Goal: Task Accomplishment & Management: Complete application form

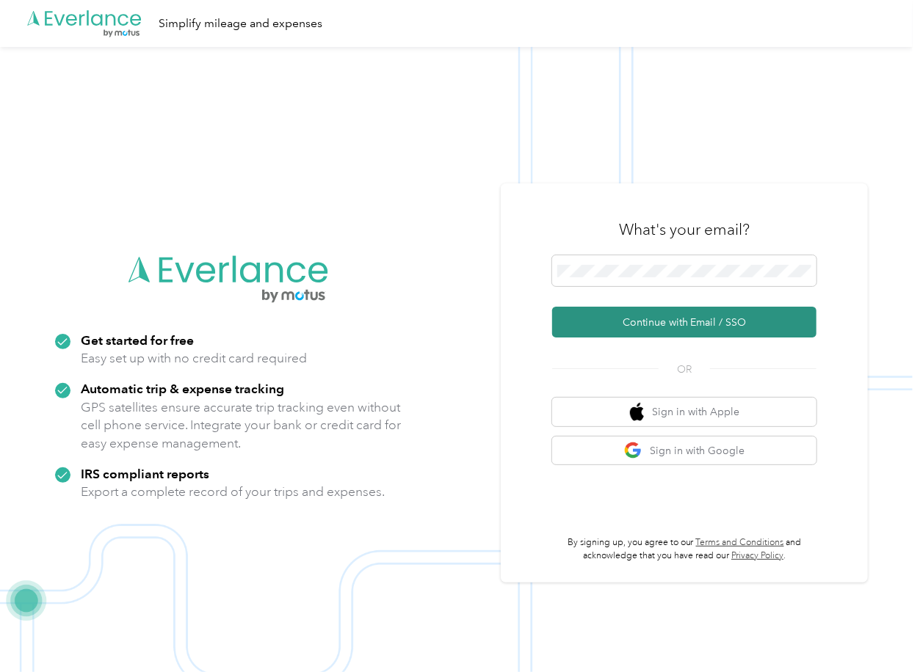
click at [603, 324] on button "Continue with Email / SSO" at bounding box center [684, 322] width 264 height 31
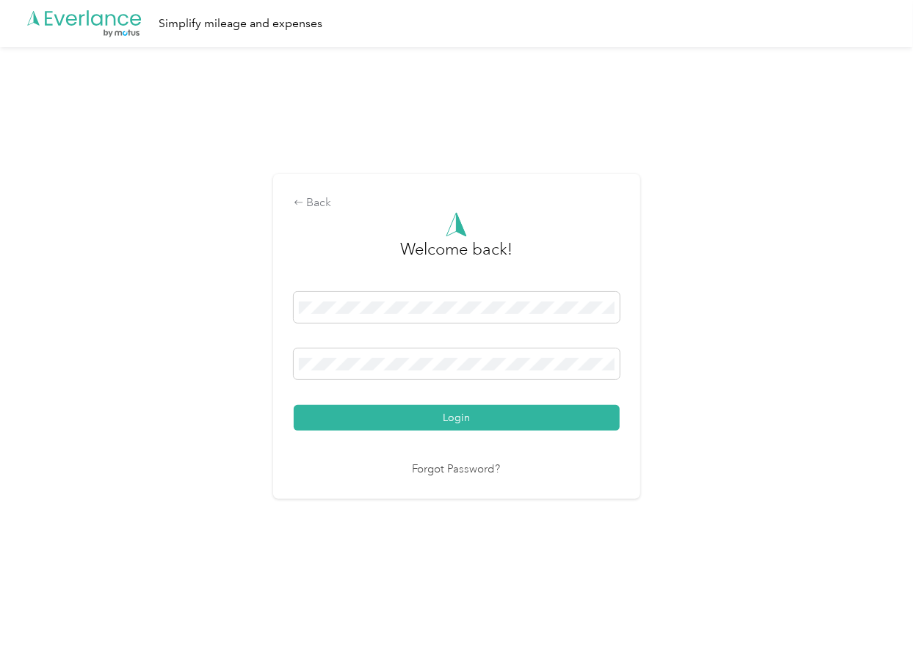
click at [356, 411] on button "Login" at bounding box center [457, 418] width 326 height 26
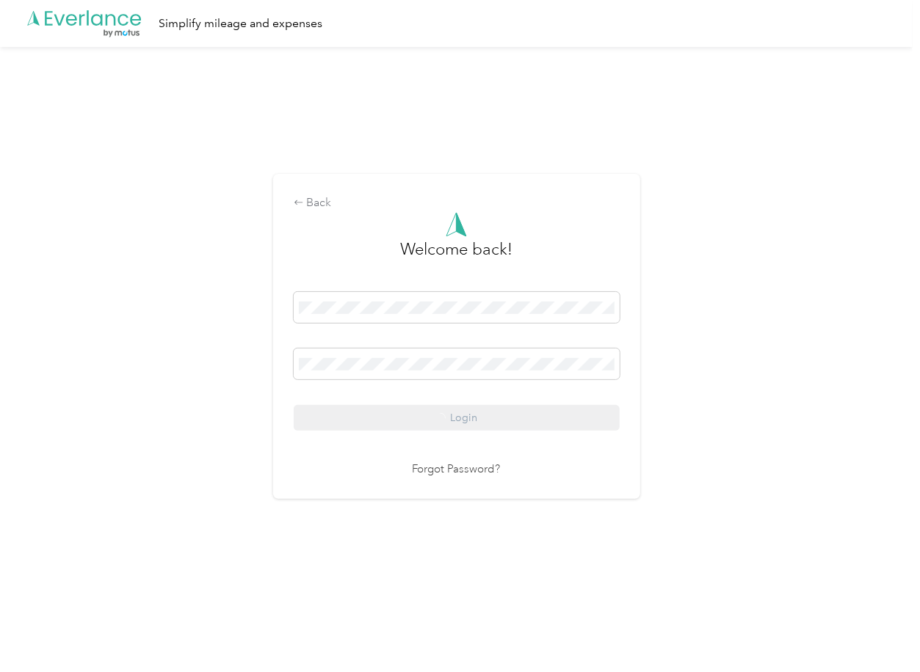
drag, startPoint x: 511, startPoint y: 172, endPoint x: 493, endPoint y: 164, distance: 19.1
click at [511, 172] on div "Back Welcome back! Login Forgot Password?" at bounding box center [456, 342] width 912 height 591
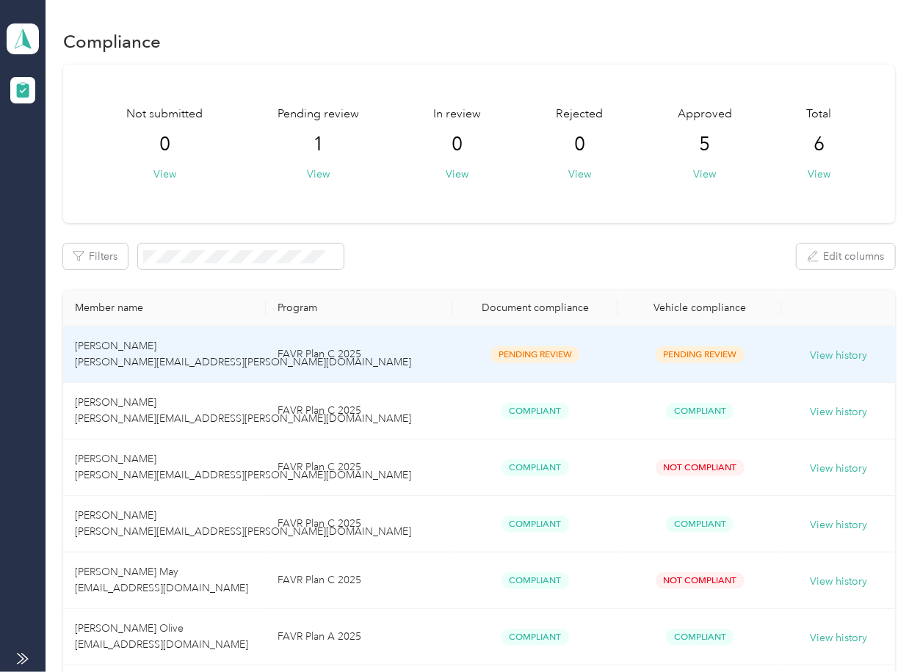
click at [341, 362] on td "FAVR Plan C 2025" at bounding box center [359, 355] width 187 height 57
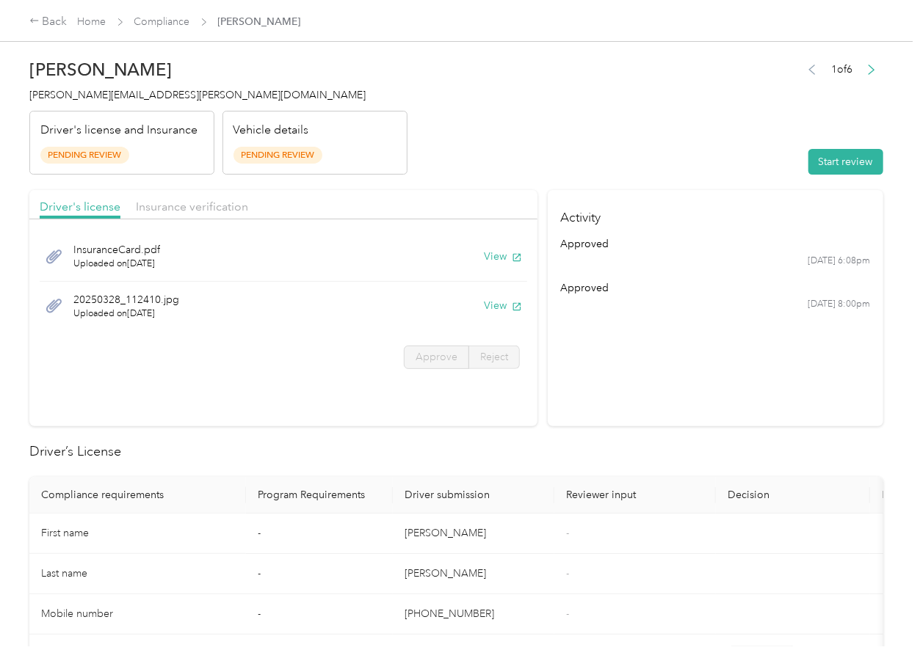
click at [506, 420] on section "Driver's license Insurance verification InsuranceCard.pdf Uploaded on [DATE] Vi…" at bounding box center [283, 308] width 508 height 236
click at [485, 252] on button "View" at bounding box center [503, 256] width 38 height 15
drag, startPoint x: 493, startPoint y: 307, endPoint x: 483, endPoint y: 302, distance: 11.5
click at [493, 307] on button "View" at bounding box center [503, 305] width 38 height 15
click at [404, 199] on div "Driver's license Insurance verification" at bounding box center [283, 204] width 508 height 29
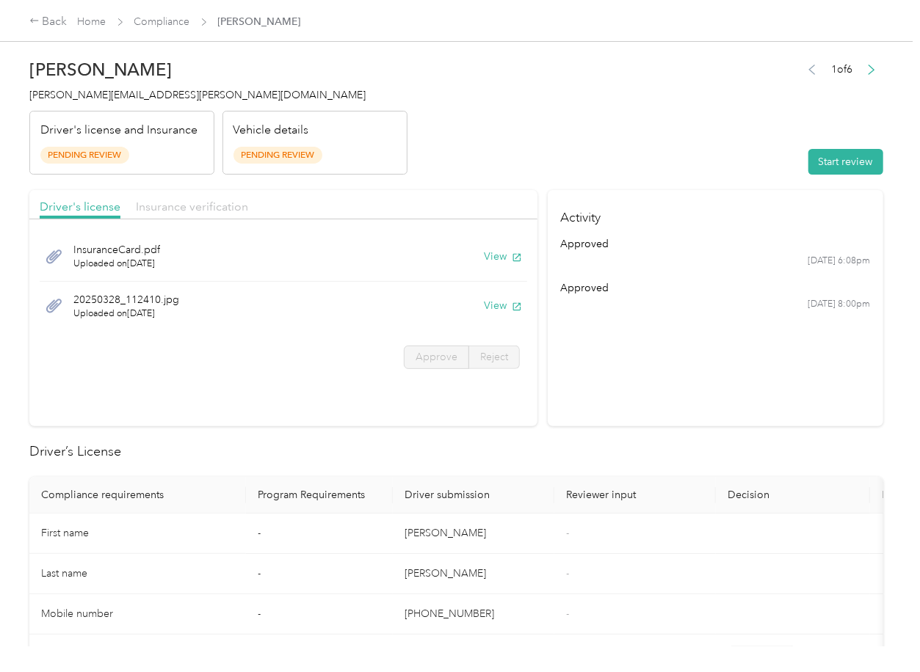
click at [163, 204] on span "Insurance verification" at bounding box center [192, 207] width 112 height 14
click at [191, 209] on span "Insurance verification" at bounding box center [192, 207] width 112 height 14
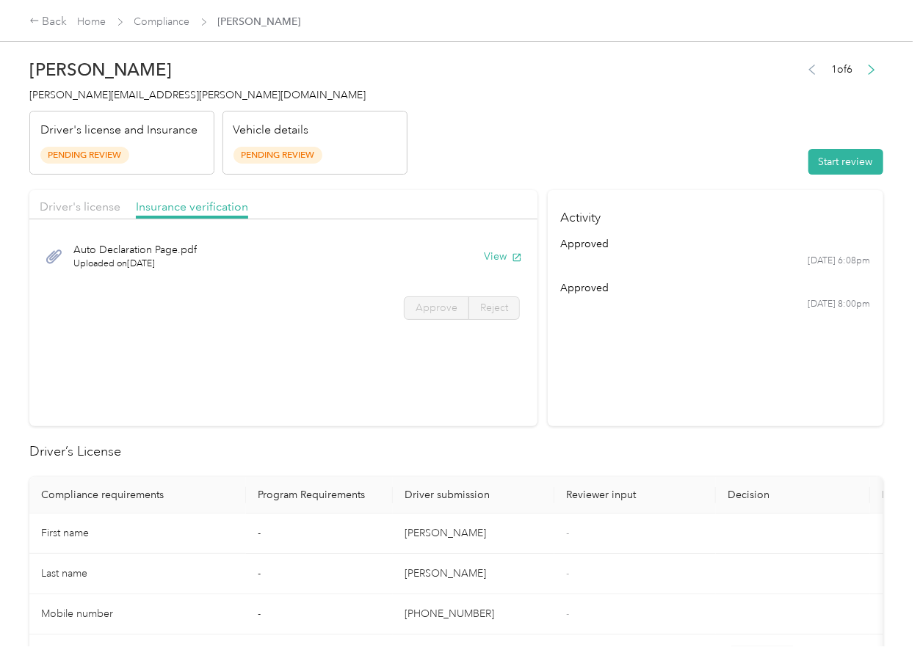
drag, startPoint x: 502, startPoint y: 250, endPoint x: 651, endPoint y: 260, distance: 149.3
click at [502, 250] on button "View" at bounding box center [503, 256] width 38 height 15
click at [831, 165] on button "Start review" at bounding box center [845, 162] width 75 height 26
click at [96, 205] on span "Driver's license" at bounding box center [80, 207] width 81 height 14
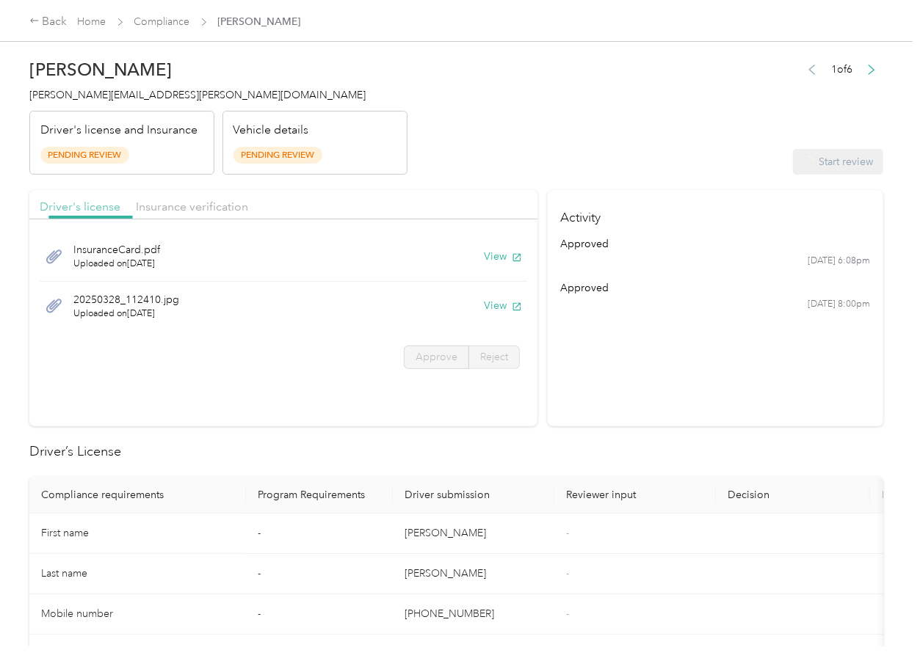
click at [96, 205] on span "Driver's license" at bounding box center [80, 207] width 81 height 14
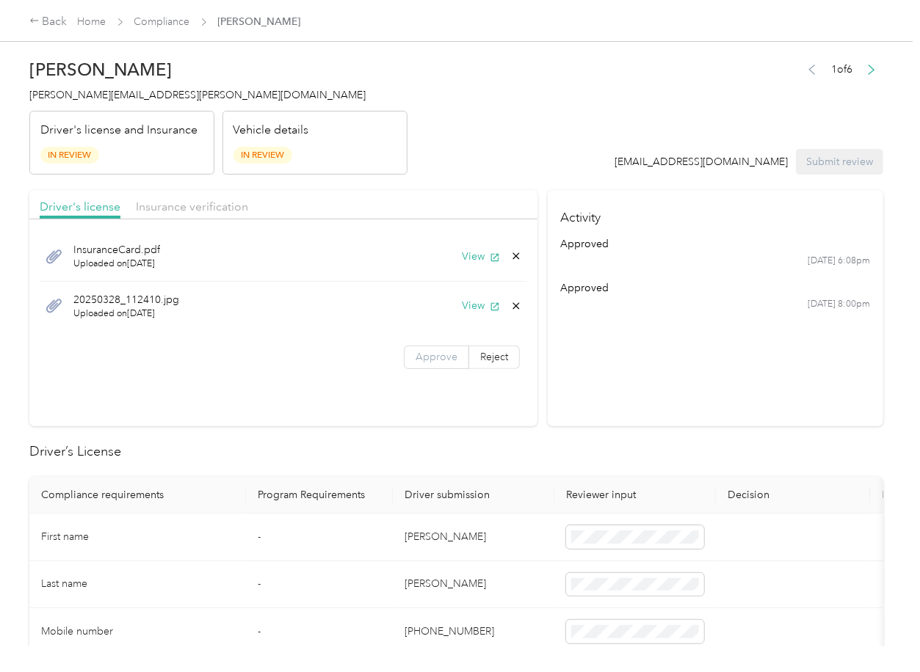
click at [407, 352] on label "Approve" at bounding box center [436, 357] width 65 height 23
click at [429, 352] on span "Approve" at bounding box center [436, 357] width 42 height 12
click at [196, 210] on span "Insurance verification" at bounding box center [192, 207] width 112 height 14
click at [190, 206] on span "Insurance verification" at bounding box center [192, 207] width 112 height 14
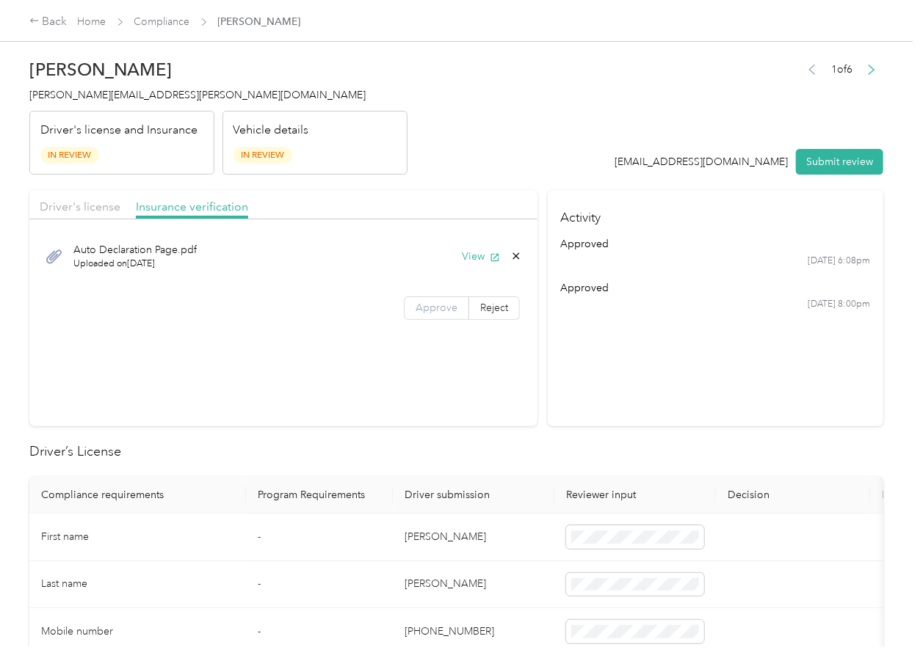
click at [428, 310] on span "Approve" at bounding box center [436, 308] width 42 height 12
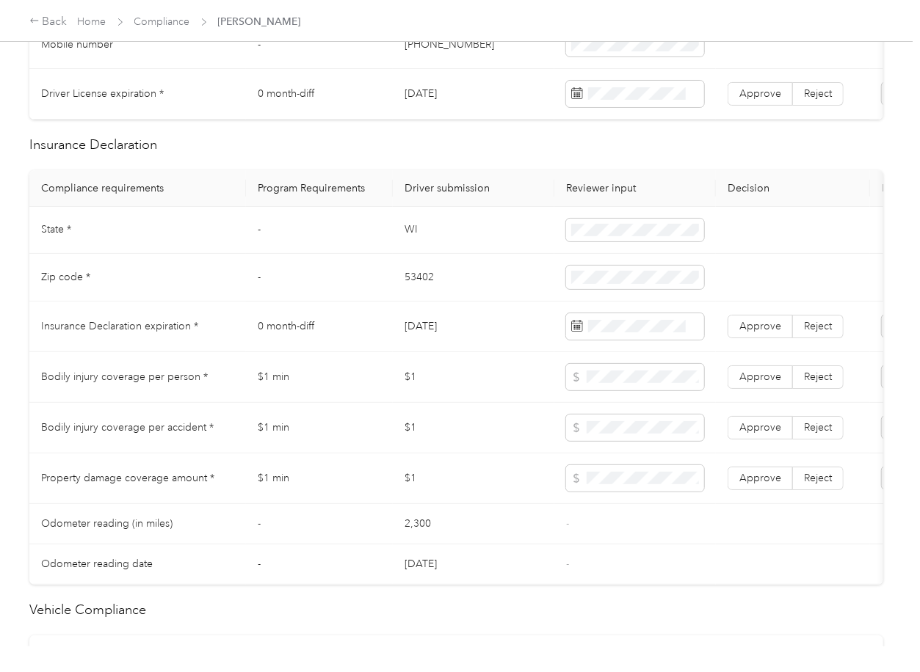
click at [432, 339] on td "[DATE]" at bounding box center [473, 327] width 161 height 51
copy td "[DATE]"
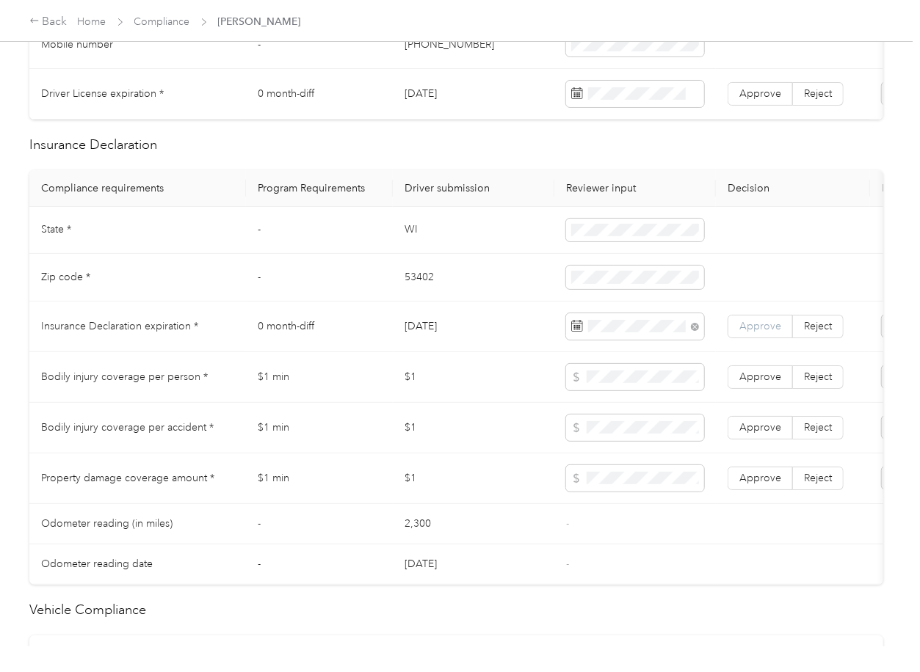
click at [752, 332] on span "Approve" at bounding box center [760, 326] width 42 height 12
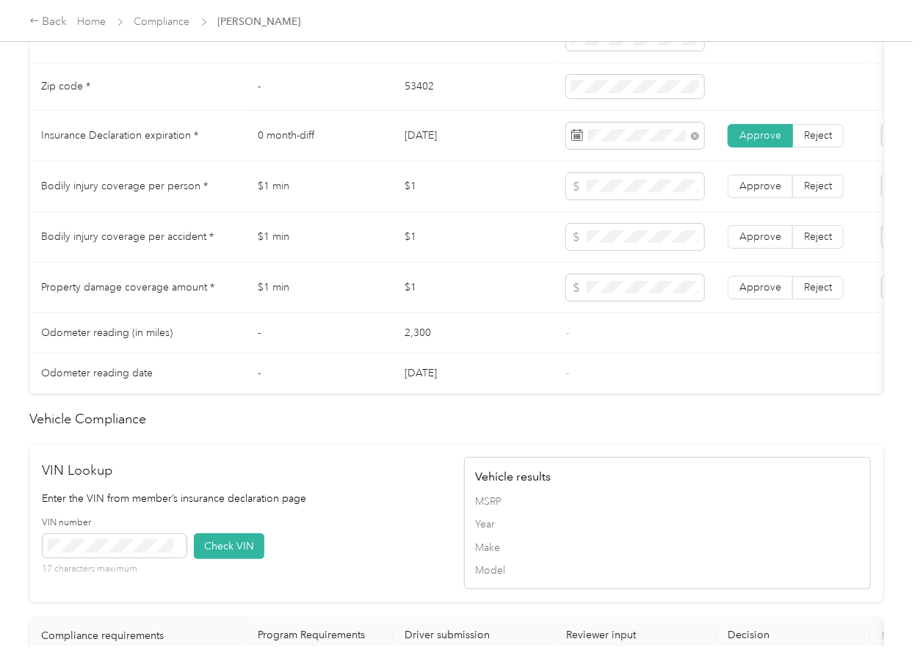
scroll to position [1174, 0]
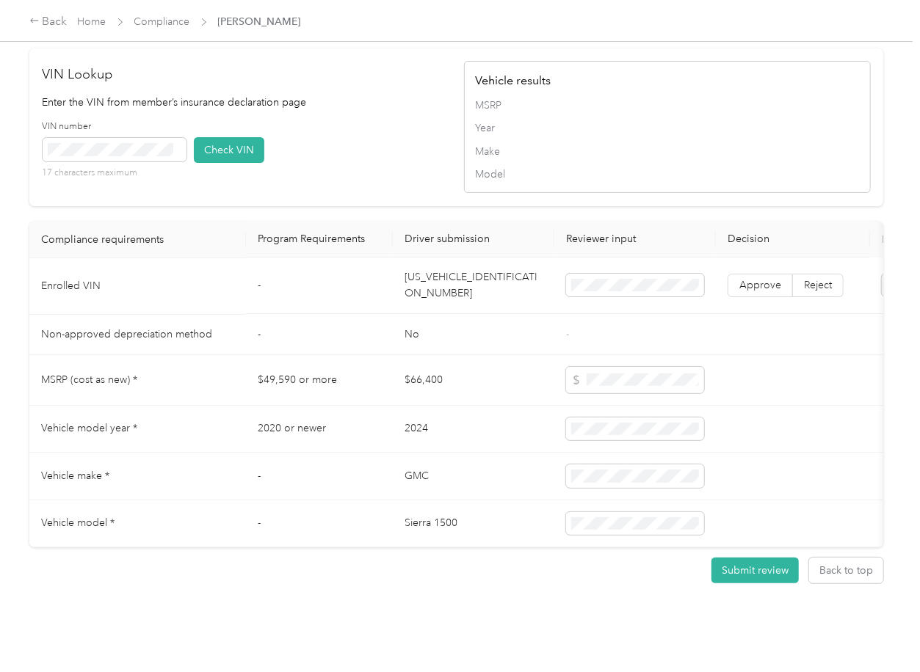
click at [479, 315] on td "[US_VEHICLE_IDENTIFICATION_NUMBER]" at bounding box center [473, 286] width 161 height 57
copy td "[US_VEHICLE_IDENTIFICATION_NUMBER]"
drag, startPoint x: 379, startPoint y: 208, endPoint x: 261, endPoint y: 208, distance: 118.2
click at [379, 190] on div "VIN number 17 characters maximum Check VIN" at bounding box center [246, 155] width 407 height 70
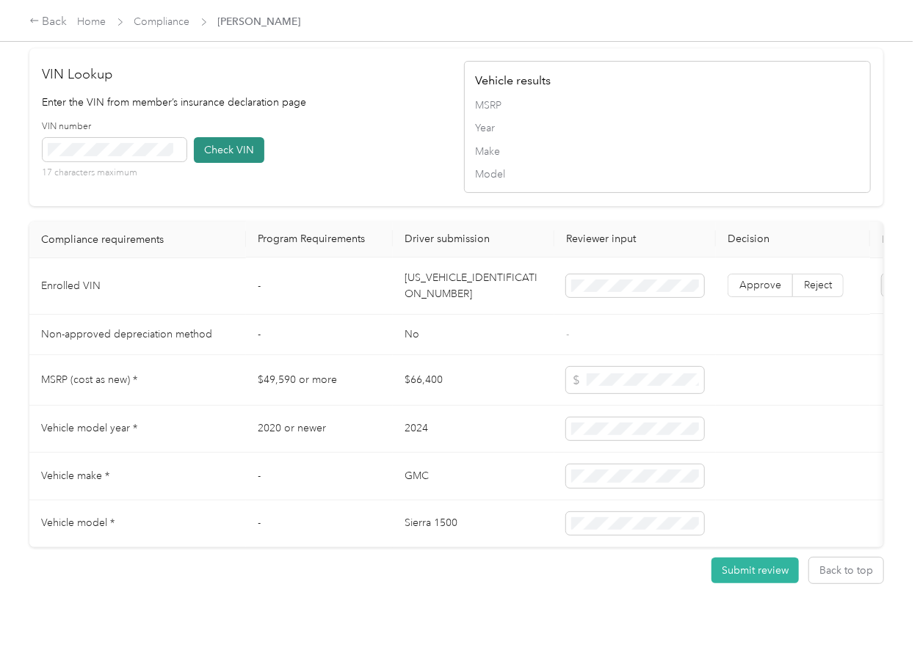
click at [230, 163] on button "Check VIN" at bounding box center [229, 150] width 70 height 26
click at [763, 292] on span "Approve" at bounding box center [760, 286] width 42 height 12
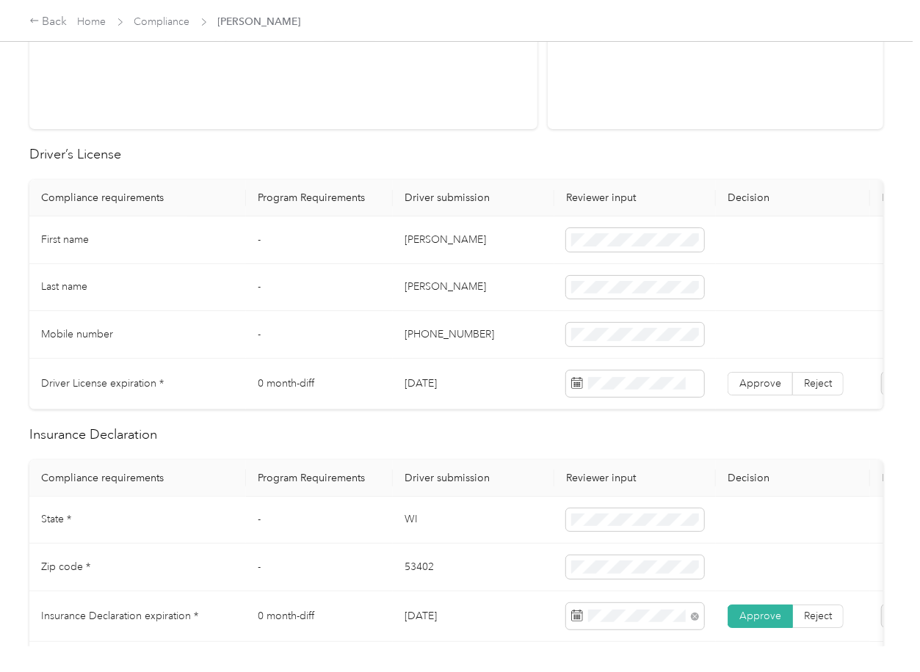
scroll to position [195, 0]
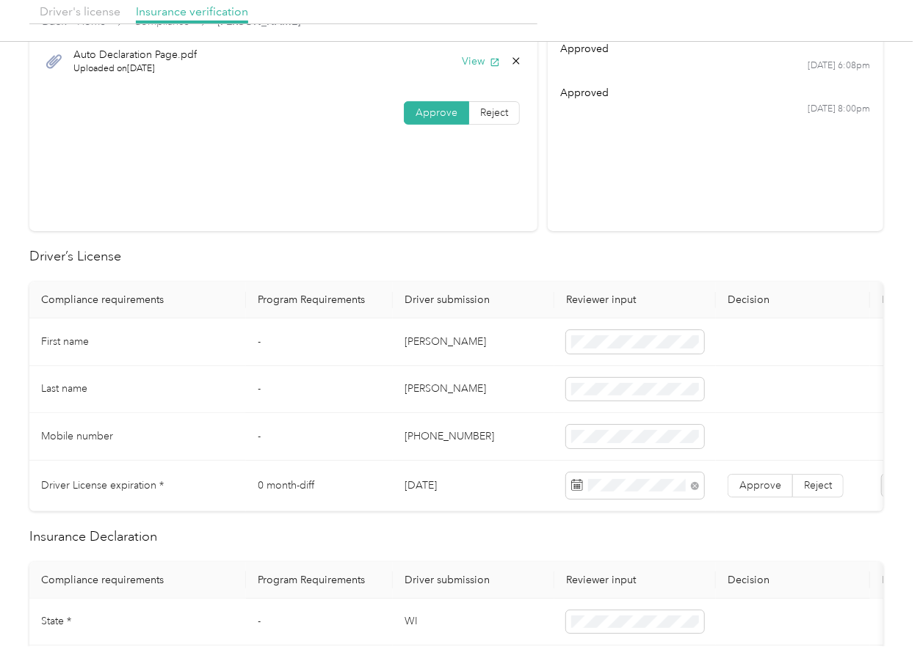
click at [432, 435] on td "[PHONE_NUMBER]" at bounding box center [473, 437] width 161 height 48
click at [760, 492] on label "Approve" at bounding box center [759, 485] width 65 height 23
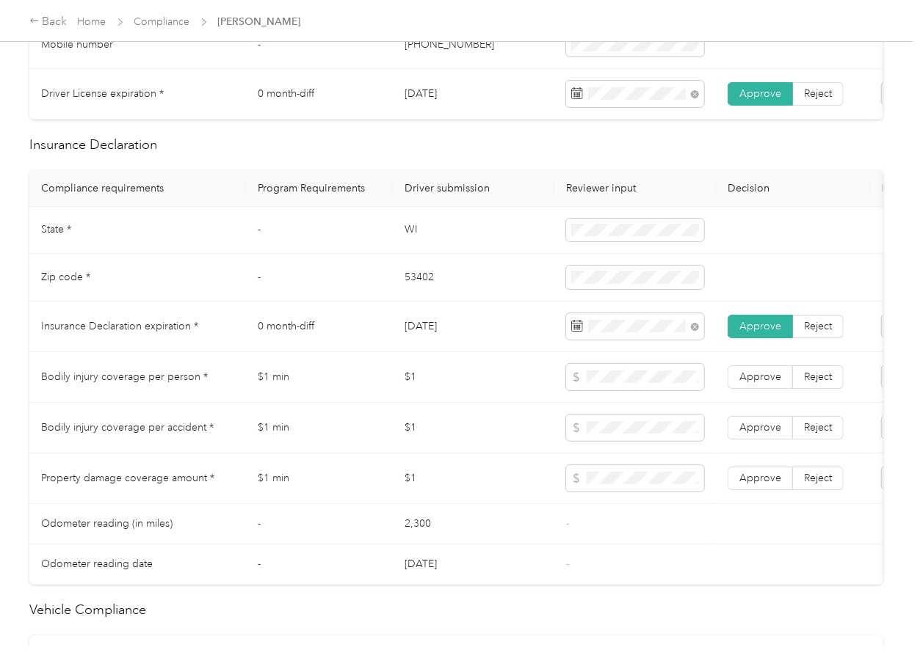
click at [409, 236] on td "WI" at bounding box center [473, 231] width 161 height 48
copy td "WI"
click at [418, 293] on td "53402" at bounding box center [473, 278] width 161 height 48
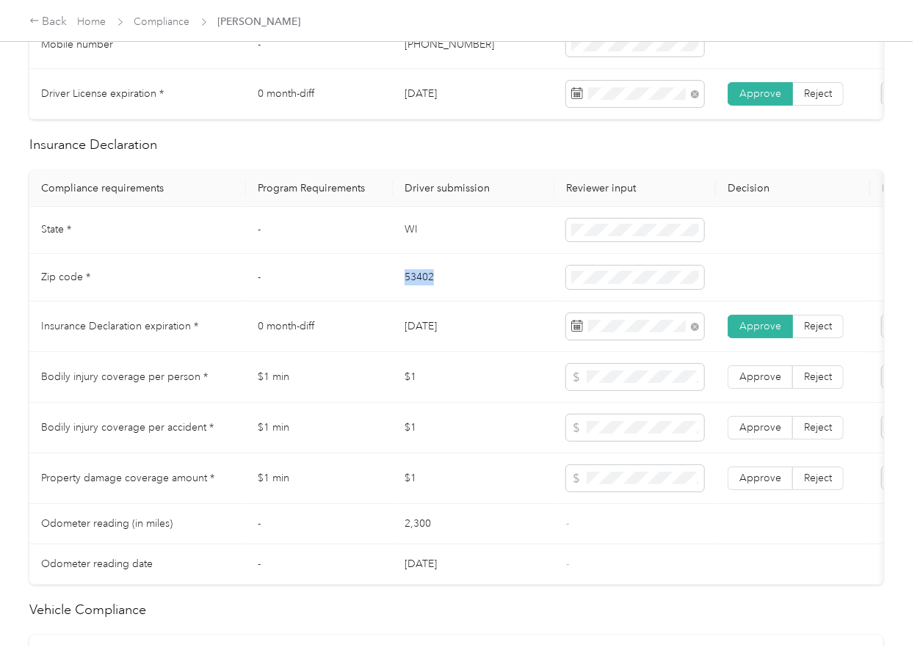
click at [418, 293] on td "53402" at bounding box center [473, 278] width 161 height 48
copy td "53402"
click at [512, 330] on td "[DATE]" at bounding box center [473, 327] width 161 height 51
click at [609, 484] on span at bounding box center [635, 478] width 138 height 26
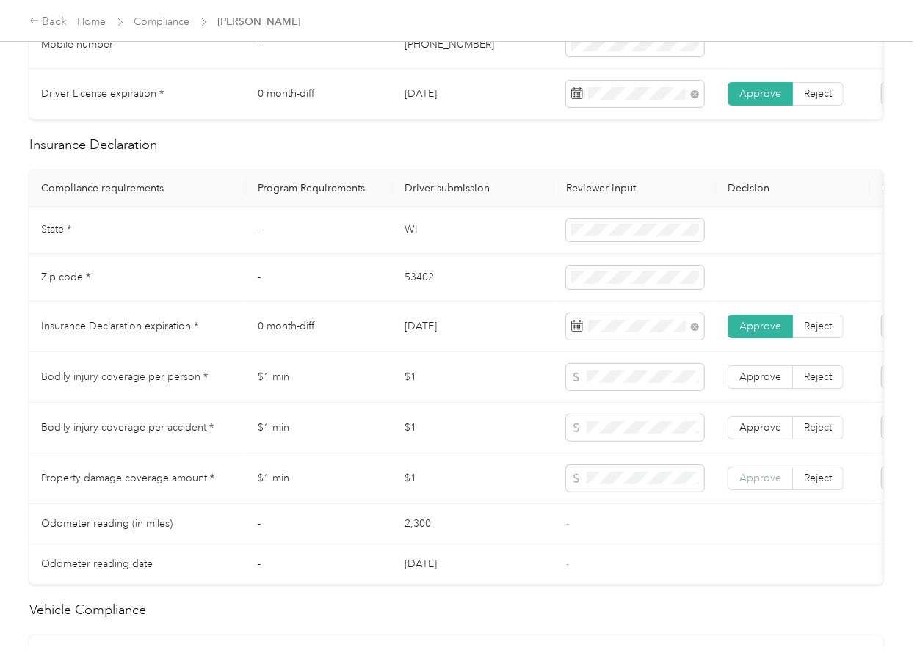
click at [765, 485] on label "Approve" at bounding box center [759, 478] width 65 height 23
drag, startPoint x: 764, startPoint y: 435, endPoint x: 765, endPoint y: 386, distance: 49.2
click at [764, 434] on span "Approve" at bounding box center [760, 427] width 42 height 12
click at [765, 382] on label "Approve" at bounding box center [759, 376] width 65 height 23
click at [464, 451] on td "$1" at bounding box center [473, 428] width 161 height 51
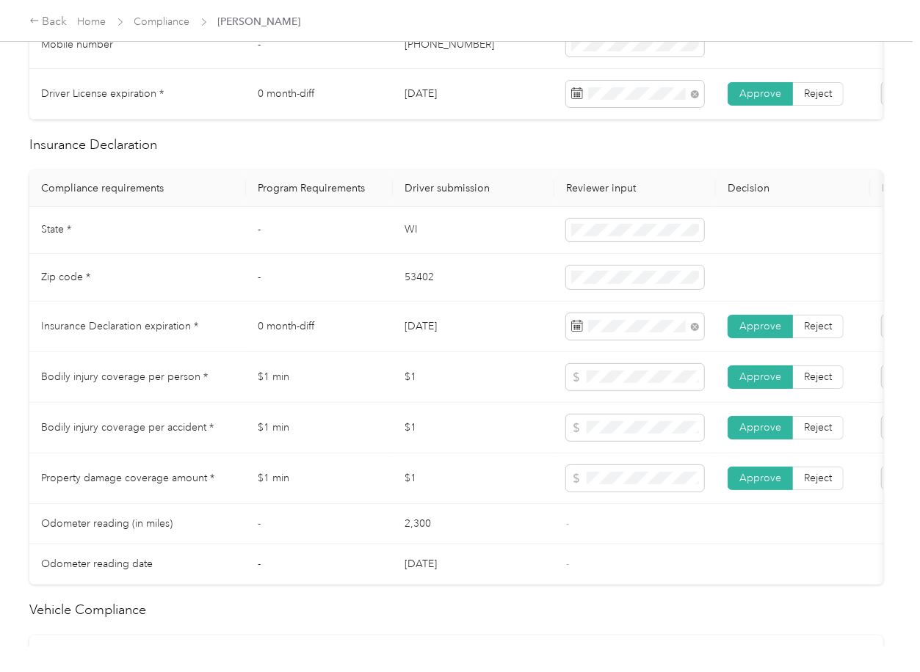
click at [371, 329] on td "0 month-diff" at bounding box center [319, 327] width 147 height 51
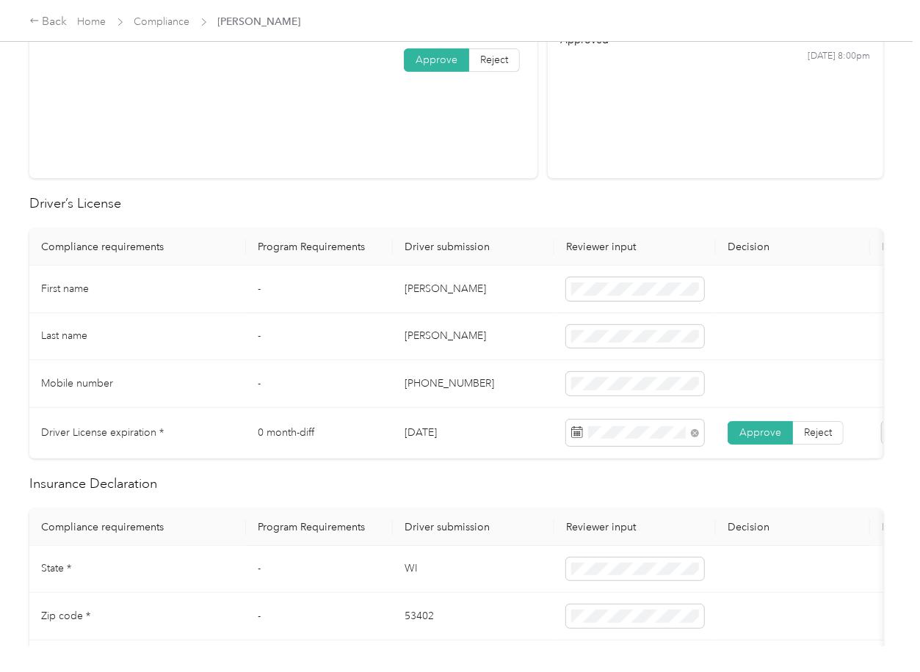
scroll to position [0, 0]
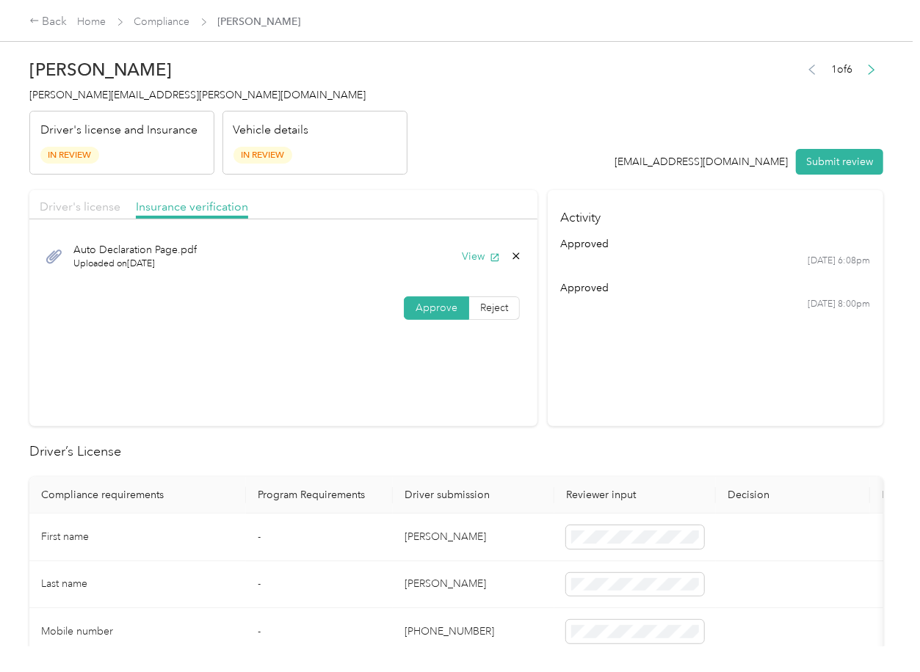
click at [99, 206] on span "Driver's license" at bounding box center [80, 207] width 81 height 14
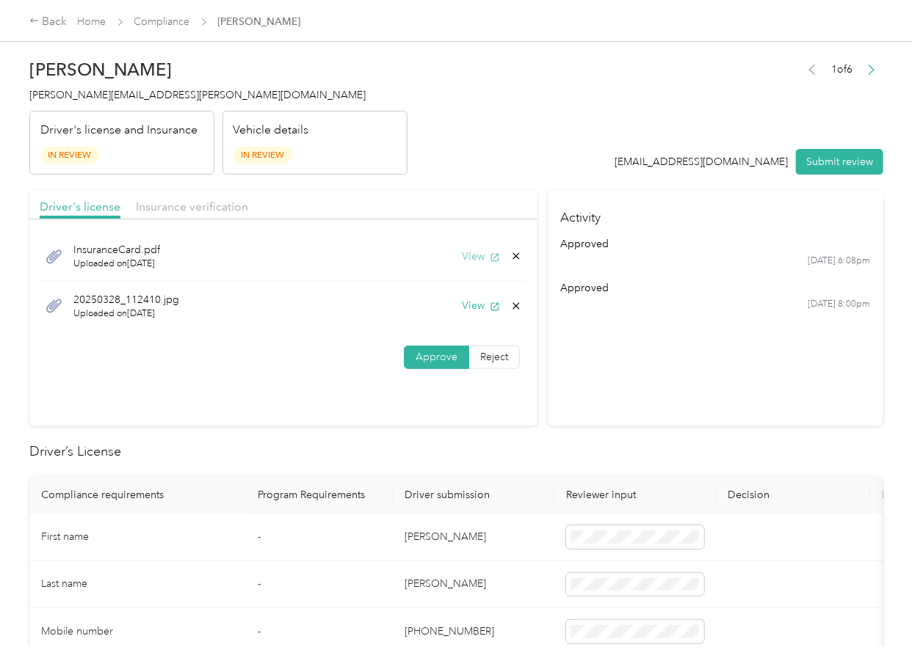
click at [476, 254] on button "View" at bounding box center [481, 256] width 38 height 15
click at [517, 256] on icon at bounding box center [516, 256] width 12 height 12
click at [480, 268] on button "Yes" at bounding box center [474, 267] width 29 height 23
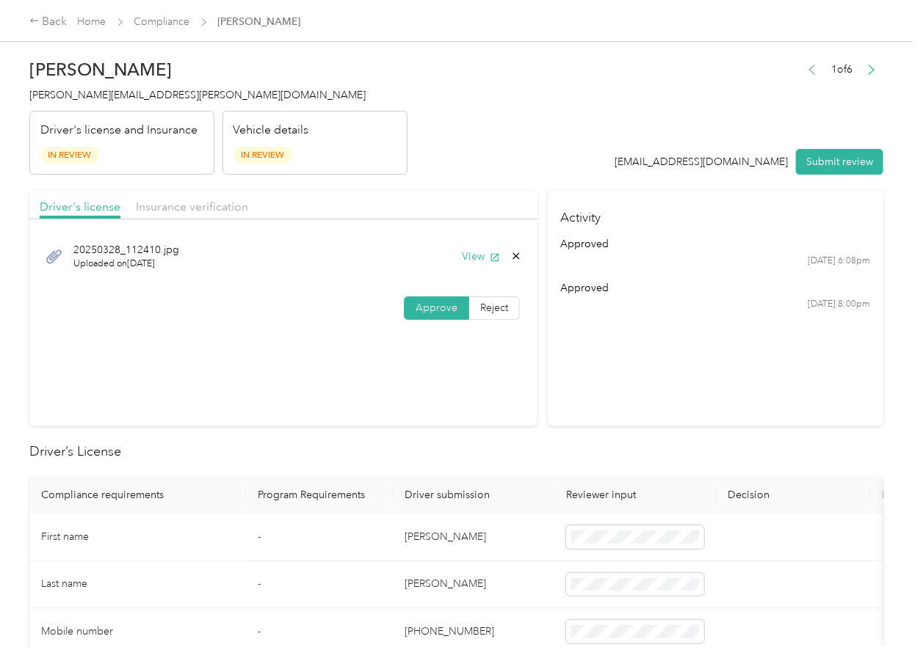
click at [831, 164] on button "Submit review" at bounding box center [839, 162] width 87 height 26
click at [117, 95] on span "[PERSON_NAME][EMAIL_ADDRESS][PERSON_NAME][DOMAIN_NAME]" at bounding box center [197, 95] width 336 height 12
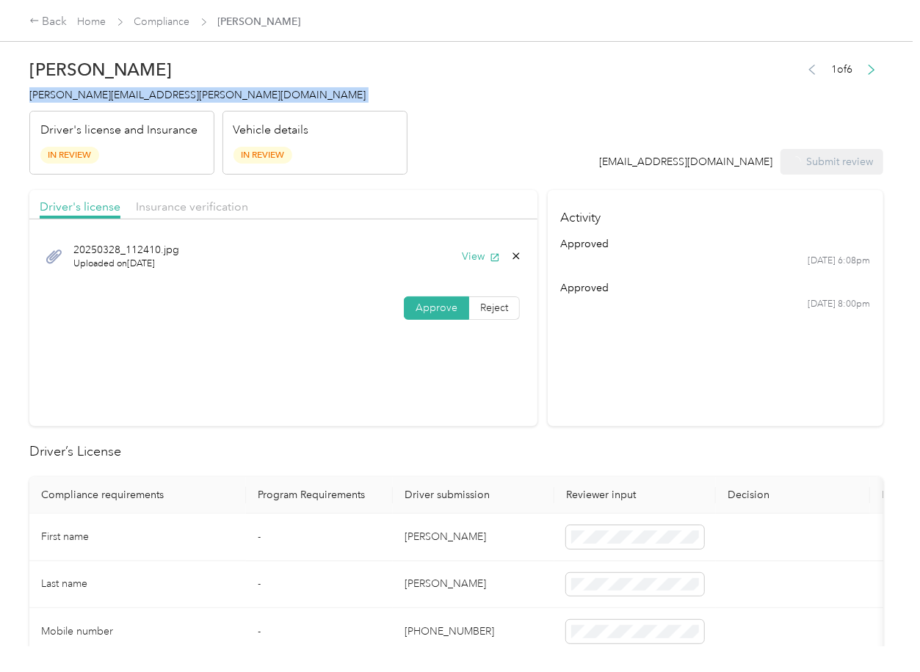
click at [117, 95] on span "[PERSON_NAME][EMAIL_ADDRESS][PERSON_NAME][DOMAIN_NAME]" at bounding box center [197, 95] width 336 height 12
copy span "[PERSON_NAME][EMAIL_ADDRESS][PERSON_NAME][DOMAIN_NAME]"
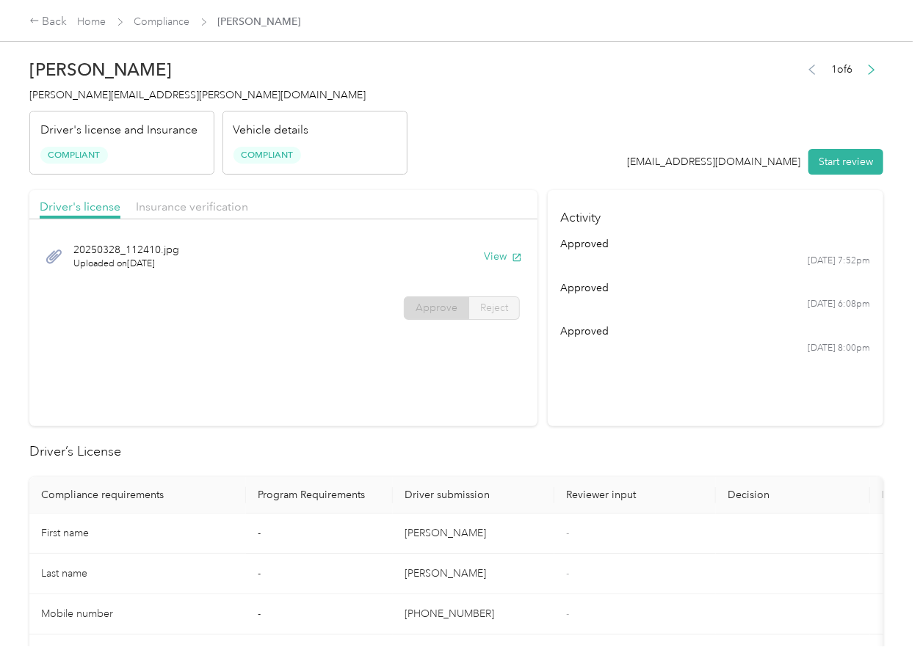
click at [521, 376] on section "Driver's license Insurance verification [DRIVERS_LICENSE_NUMBER]_[DRIVERS_LICEN…" at bounding box center [283, 308] width 508 height 236
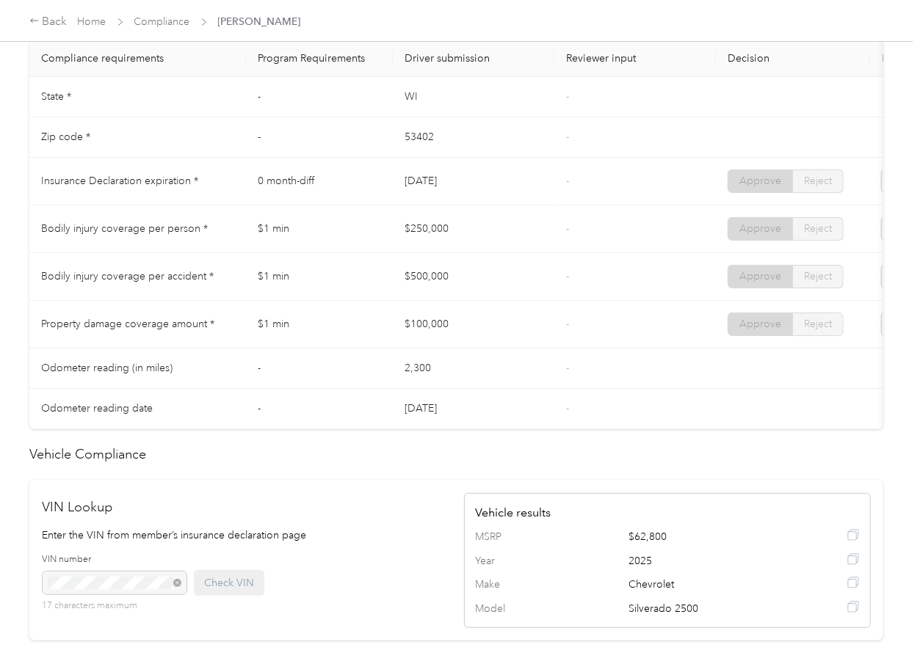
scroll to position [782, 0]
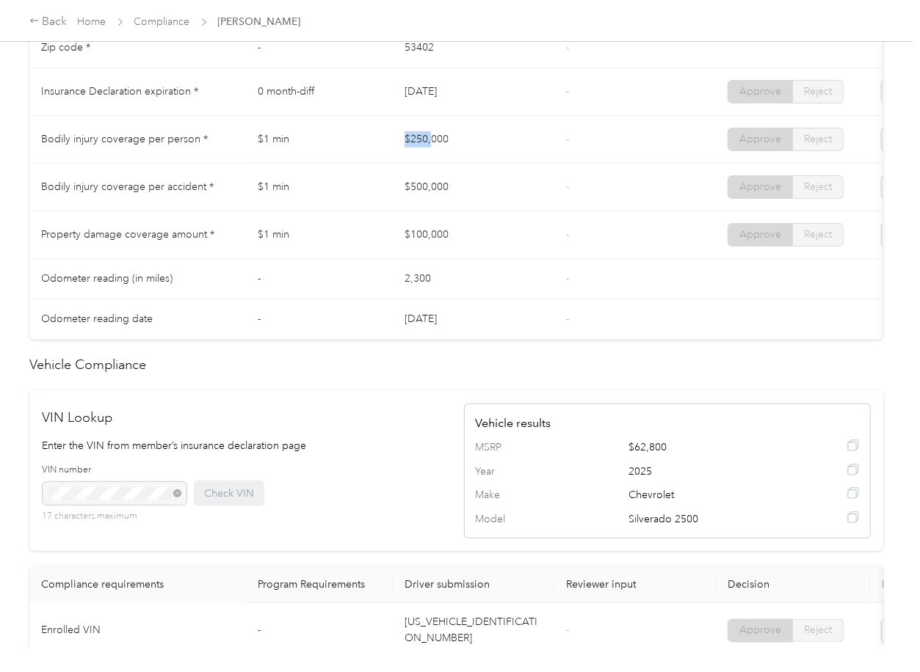
drag, startPoint x: 477, startPoint y: 140, endPoint x: 397, endPoint y: 178, distance: 88.3
click at [489, 140] on tr "Bodily injury coverage per person * $1 min $250,000 - Approve Reject" at bounding box center [546, 140] width 1035 height 48
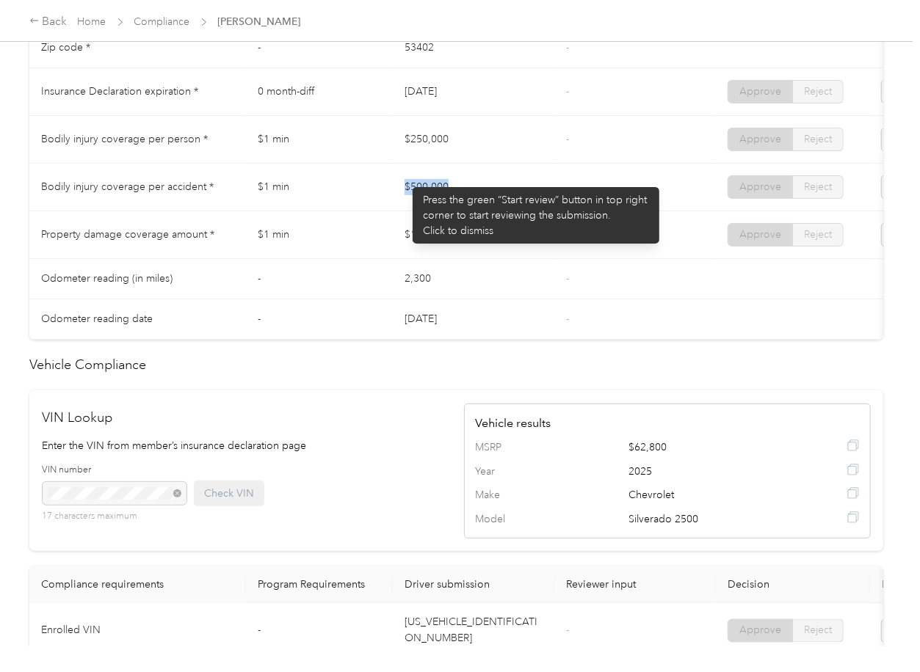
drag, startPoint x: 405, startPoint y: 180, endPoint x: 483, endPoint y: 208, distance: 82.9
click at [472, 203] on td "$500,000" at bounding box center [473, 188] width 161 height 48
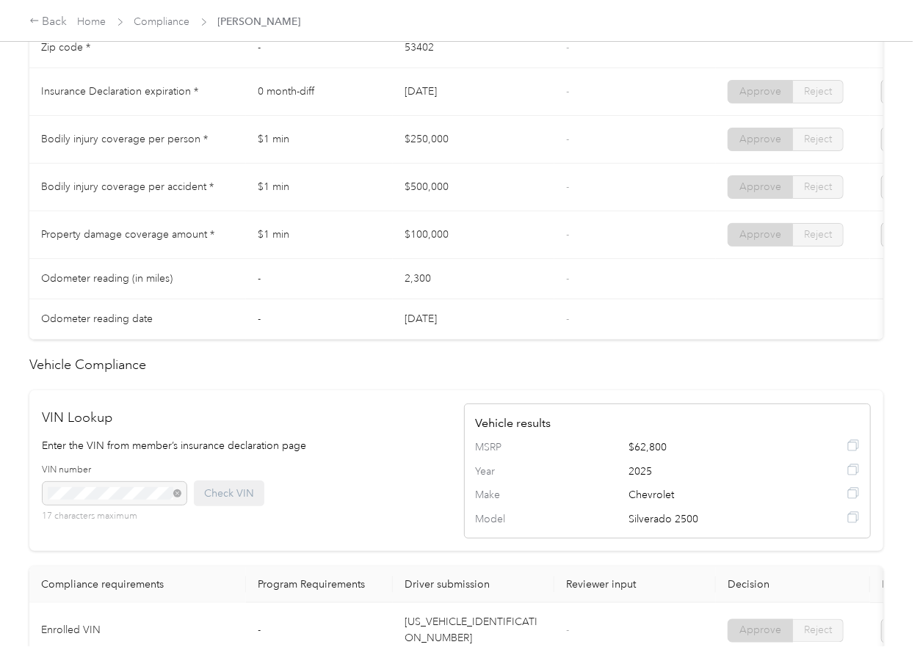
drag, startPoint x: 425, startPoint y: 244, endPoint x: 521, endPoint y: 289, distance: 106.0
click at [454, 252] on td "$100,000" at bounding box center [473, 235] width 161 height 48
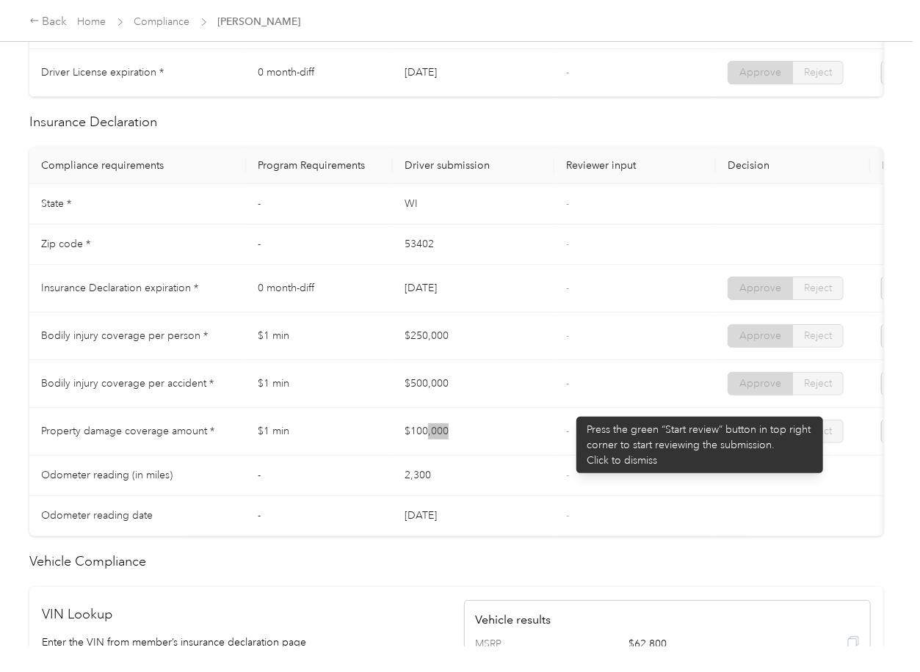
scroll to position [587, 0]
click at [569, 407] on td "-" at bounding box center [634, 383] width 161 height 48
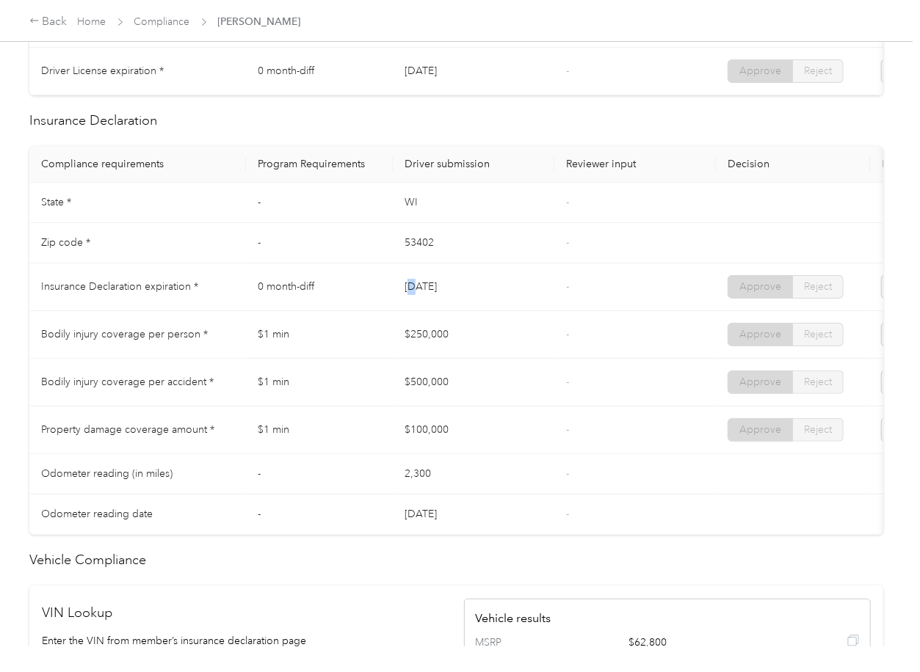
drag, startPoint x: 409, startPoint y: 323, endPoint x: 424, endPoint y: 361, distance: 41.2
click at [439, 329] on tbody "State * - [US_STATE] - Zip code * - 53402 - Insurance Declaration expiration * …" at bounding box center [546, 359] width 1035 height 352
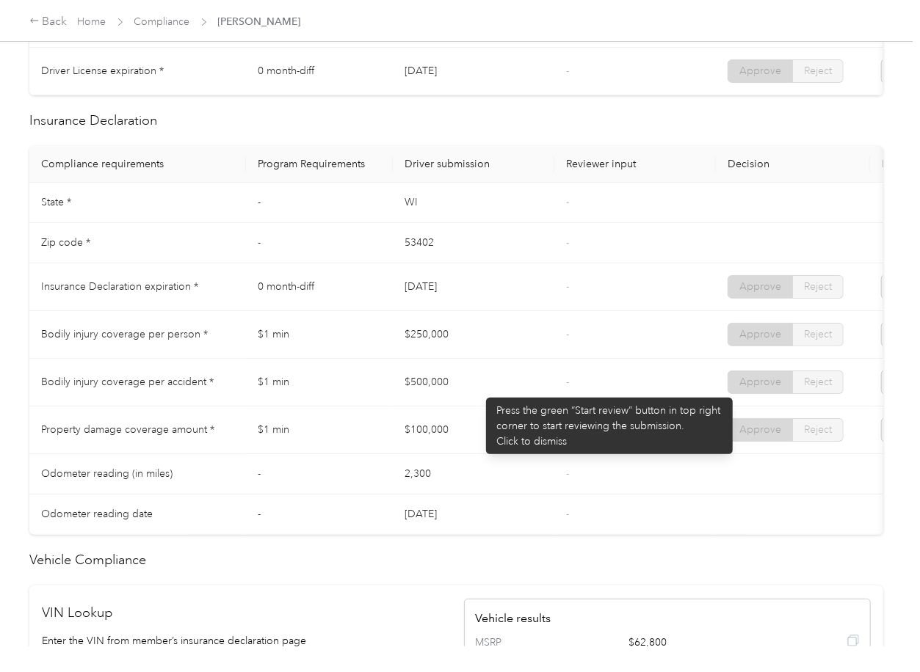
click at [478, 390] on td "$500,000" at bounding box center [473, 383] width 161 height 48
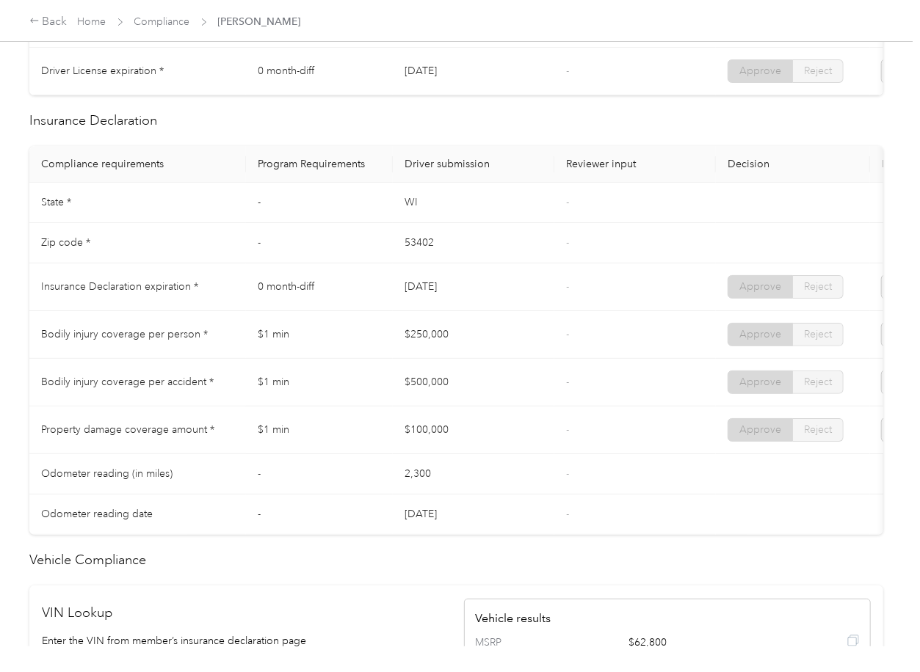
click at [471, 421] on td "$100,000" at bounding box center [473, 431] width 161 height 48
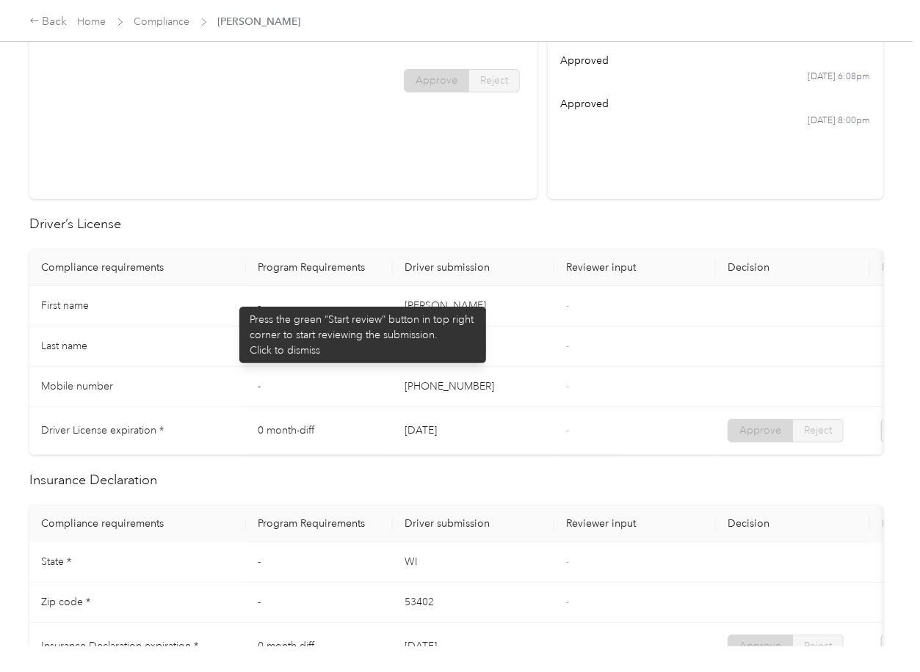
scroll to position [0, 0]
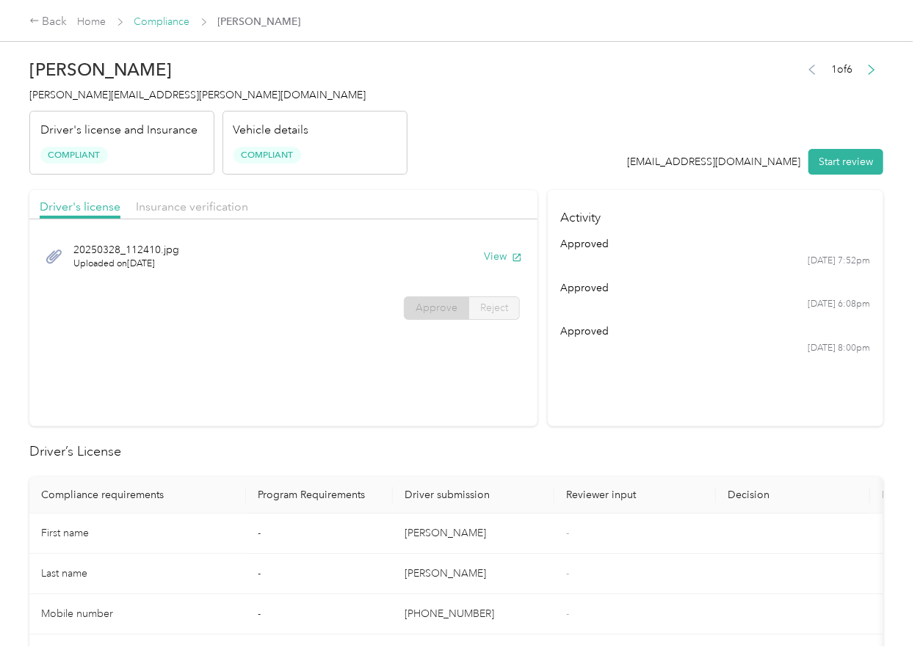
click at [145, 24] on link "Compliance" at bounding box center [162, 21] width 56 height 12
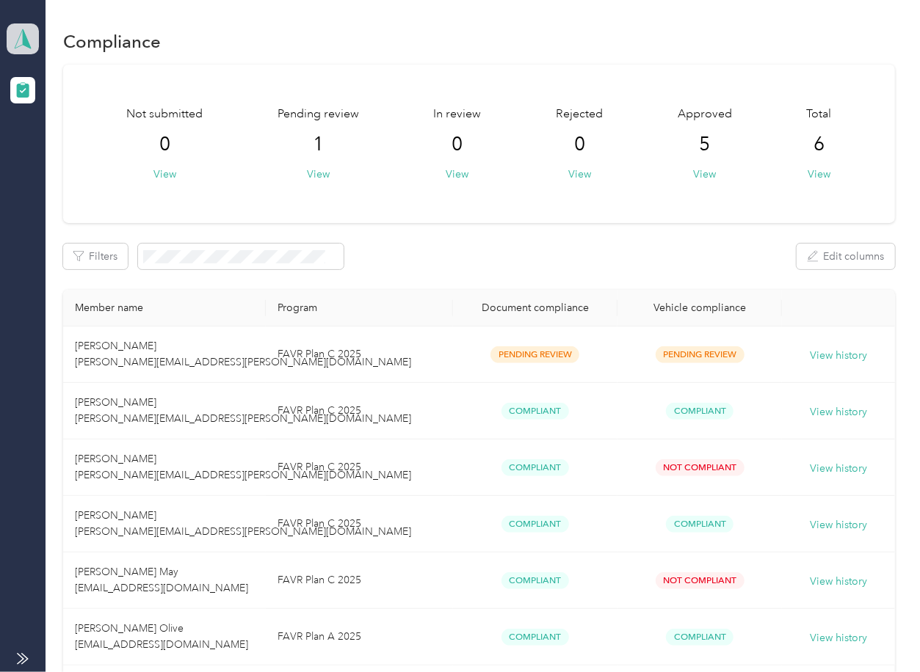
click at [26, 30] on icon at bounding box center [23, 39] width 22 height 21
click at [47, 149] on div "Log out" at bounding box center [47, 152] width 57 height 15
